Goal: Transaction & Acquisition: Purchase product/service

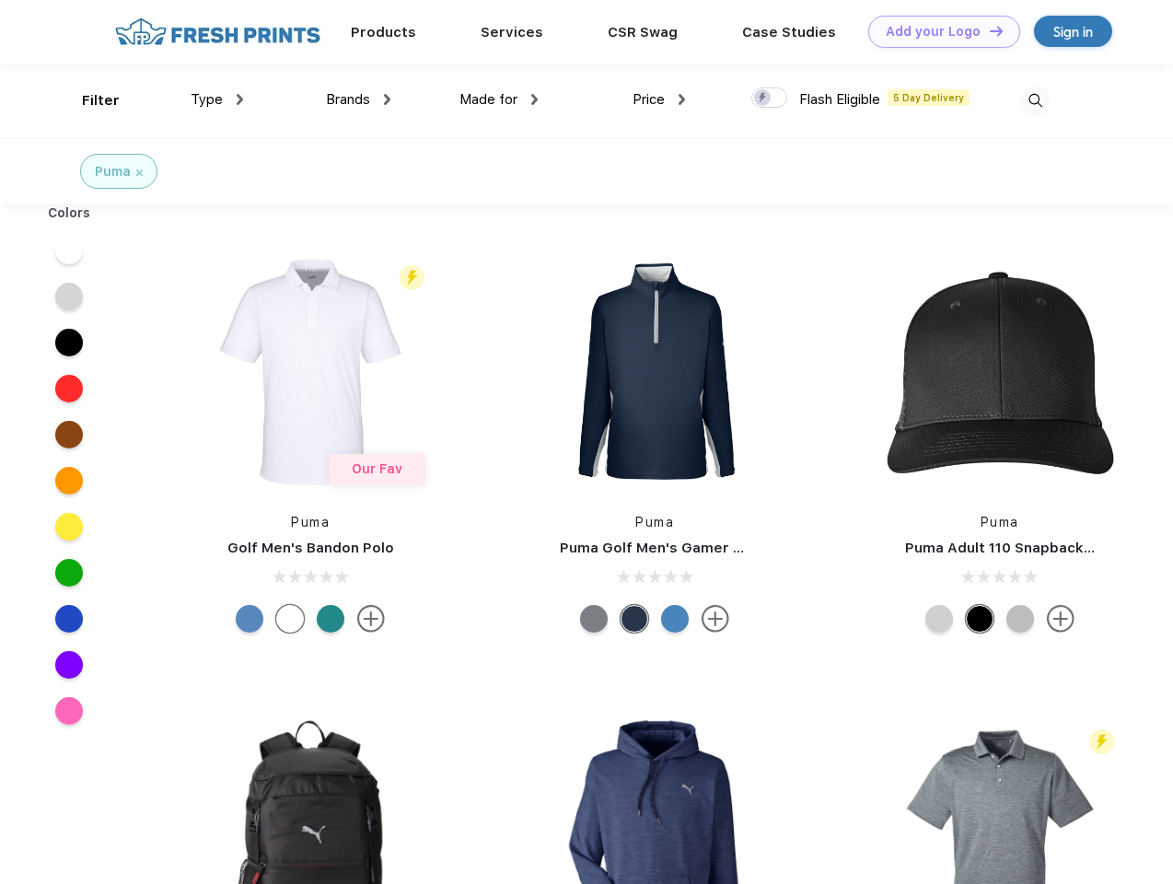
click at [937, 31] on link "Add your Logo Design Tool" at bounding box center [944, 32] width 152 height 32
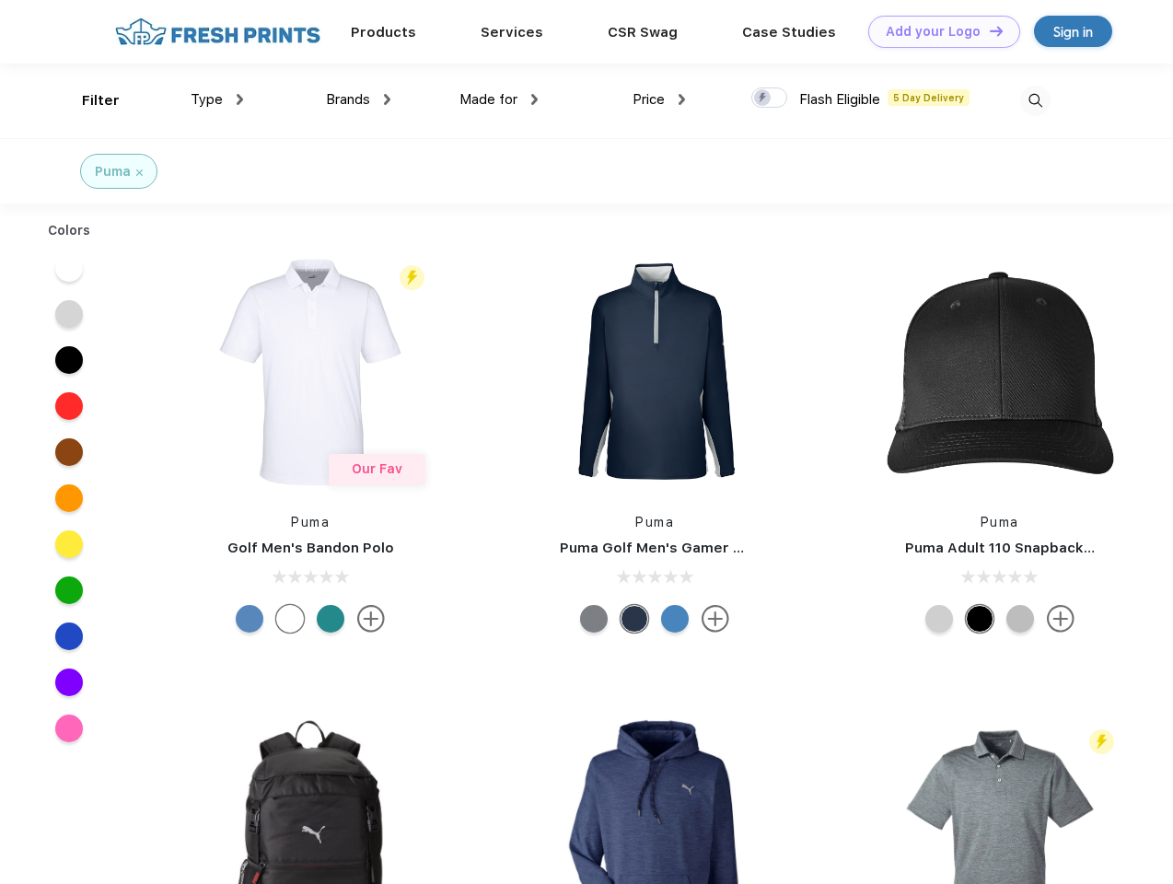
click at [0, 0] on div "Design Tool" at bounding box center [0, 0] width 0 height 0
click at [988, 30] on link "Add your Logo Design Tool" at bounding box center [944, 32] width 152 height 32
click at [88, 100] on div "Filter" at bounding box center [101, 100] width 38 height 21
click at [217, 99] on span "Type" at bounding box center [207, 99] width 32 height 17
click at [358, 99] on span "Brands" at bounding box center [348, 99] width 44 height 17
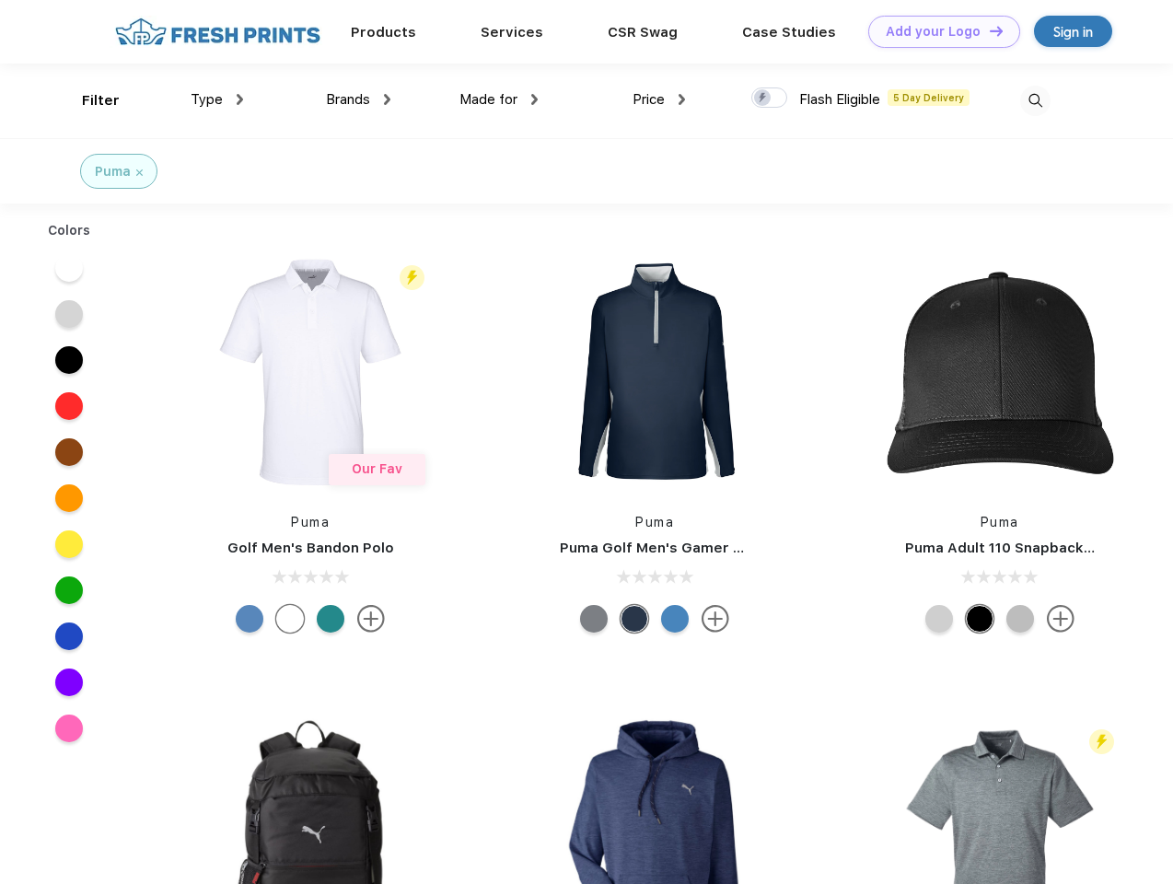
click at [499, 99] on span "Made for" at bounding box center [488, 99] width 58 height 17
click at [659, 99] on span "Price" at bounding box center [648, 99] width 32 height 17
click at [770, 99] on div at bounding box center [769, 97] width 36 height 20
click at [763, 99] on input "checkbox" at bounding box center [757, 93] width 12 height 12
click at [1035, 100] on img at bounding box center [1035, 101] width 30 height 30
